Goal: Transaction & Acquisition: Purchase product/service

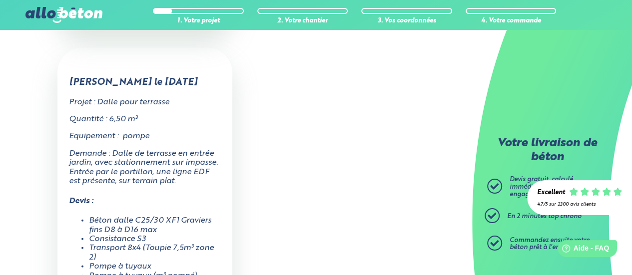
scroll to position [853, 0]
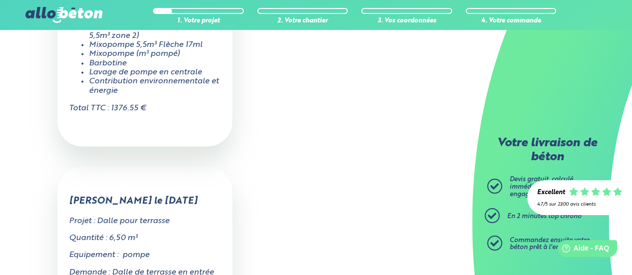
click at [214, 9] on div at bounding box center [198, 11] width 91 height 6
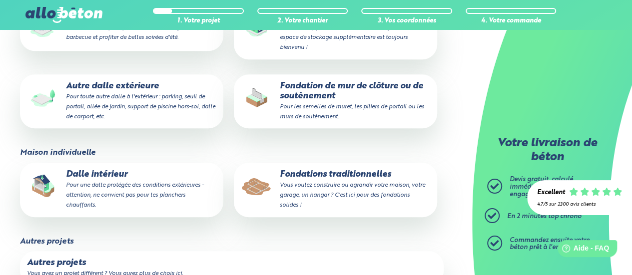
scroll to position [250, 0]
click at [117, 185] on small "Pour une dalle protégée des conditions extérieures - attention, ne convient pas…" at bounding box center [135, 195] width 138 height 26
click at [0, 0] on input "Dalle intérieur Pour une dalle protégée des conditions extérieures - attention,…" at bounding box center [0, 0] width 0 height 0
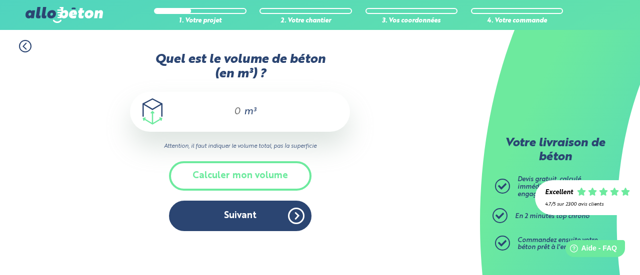
click at [230, 107] on input "Quel est le volume de béton (en m³) ?" at bounding box center [232, 112] width 17 height 12
click at [399, 167] on div "1. Votre projet 2. Votre chantier 3. Vos coordonnées 4. Votre commande Quel est…" at bounding box center [240, 135] width 480 height 211
click at [239, 112] on input "Quel est le volume de béton (en m³) ?" at bounding box center [232, 112] width 17 height 12
drag, startPoint x: 239, startPoint y: 112, endPoint x: 231, endPoint y: 112, distance: 8.0
click at [231, 112] on input "Quel est le volume de béton (en m³) ?" at bounding box center [232, 112] width 17 height 12
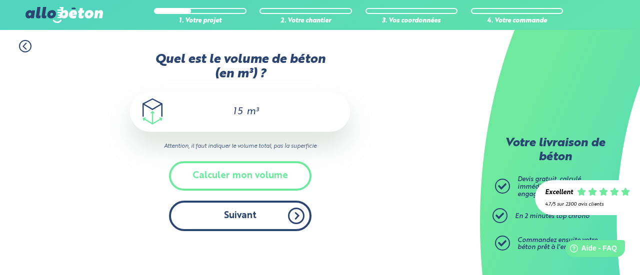
type input "15"
click at [245, 214] on button "Suivant" at bounding box center [240, 216] width 142 height 30
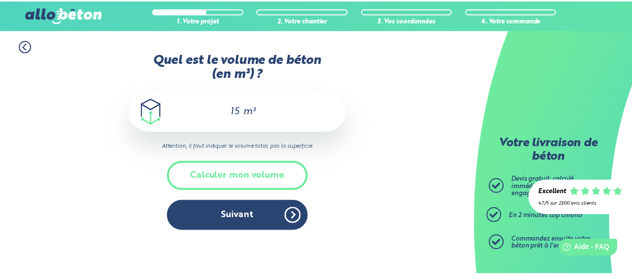
scroll to position [228, 0]
